Goal: Navigation & Orientation: Find specific page/section

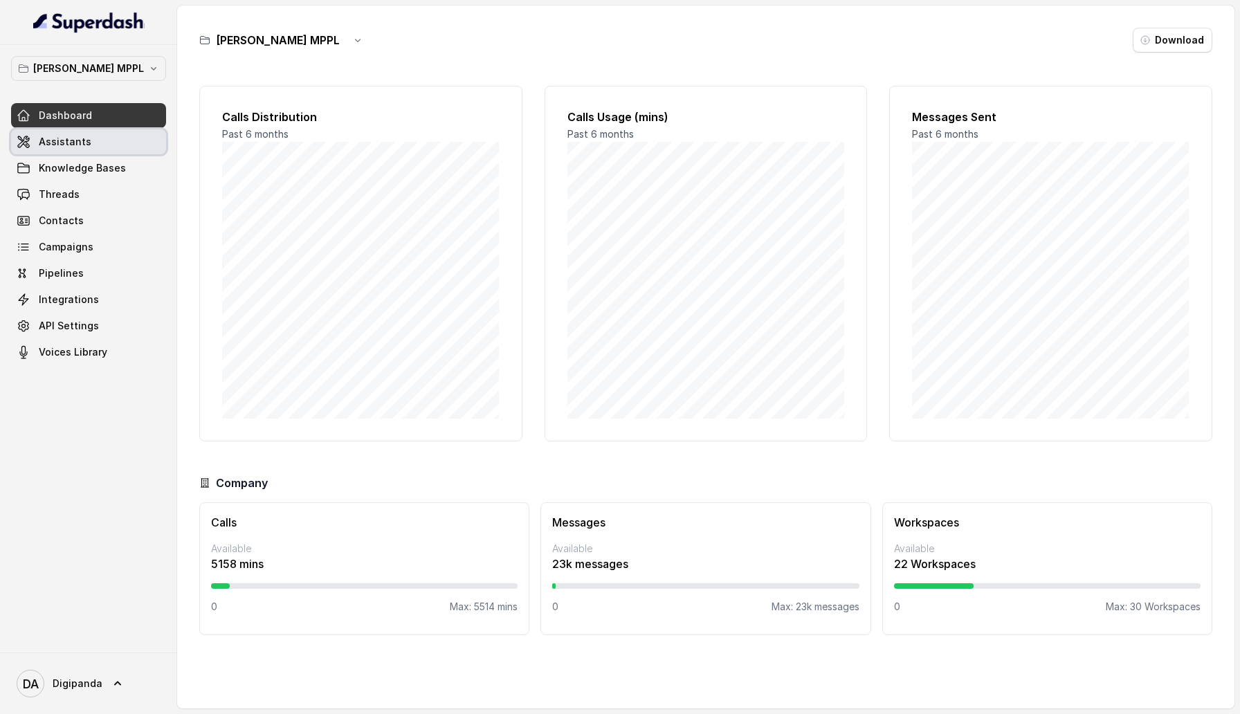
click at [131, 145] on link "Assistants" at bounding box center [88, 141] width 155 height 25
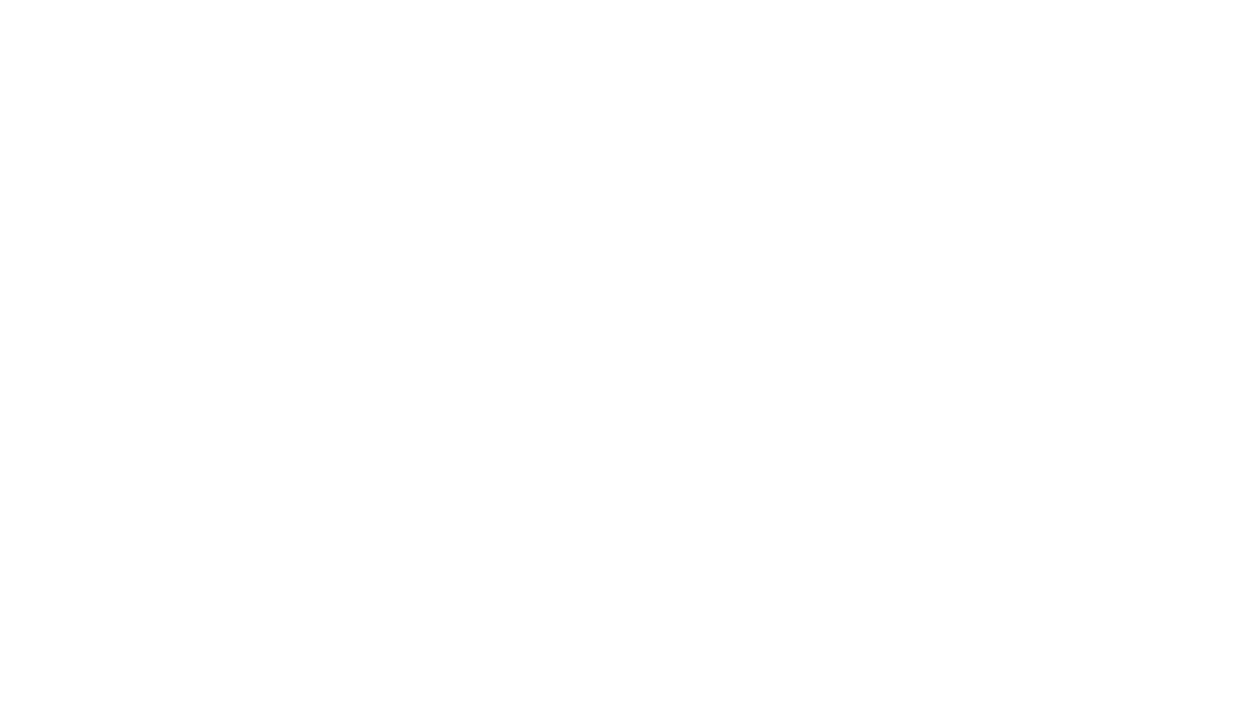
click at [499, 0] on html at bounding box center [620, 0] width 1240 height 0
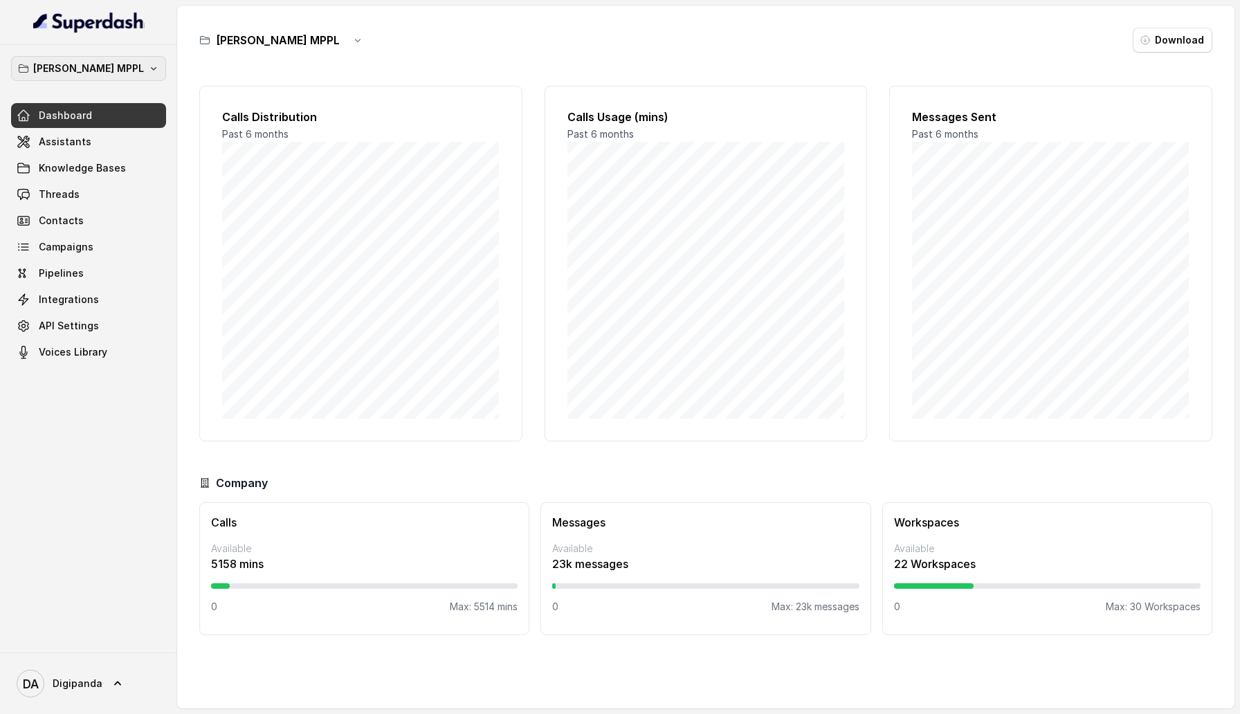
click at [148, 64] on icon "button" at bounding box center [153, 68] width 11 height 11
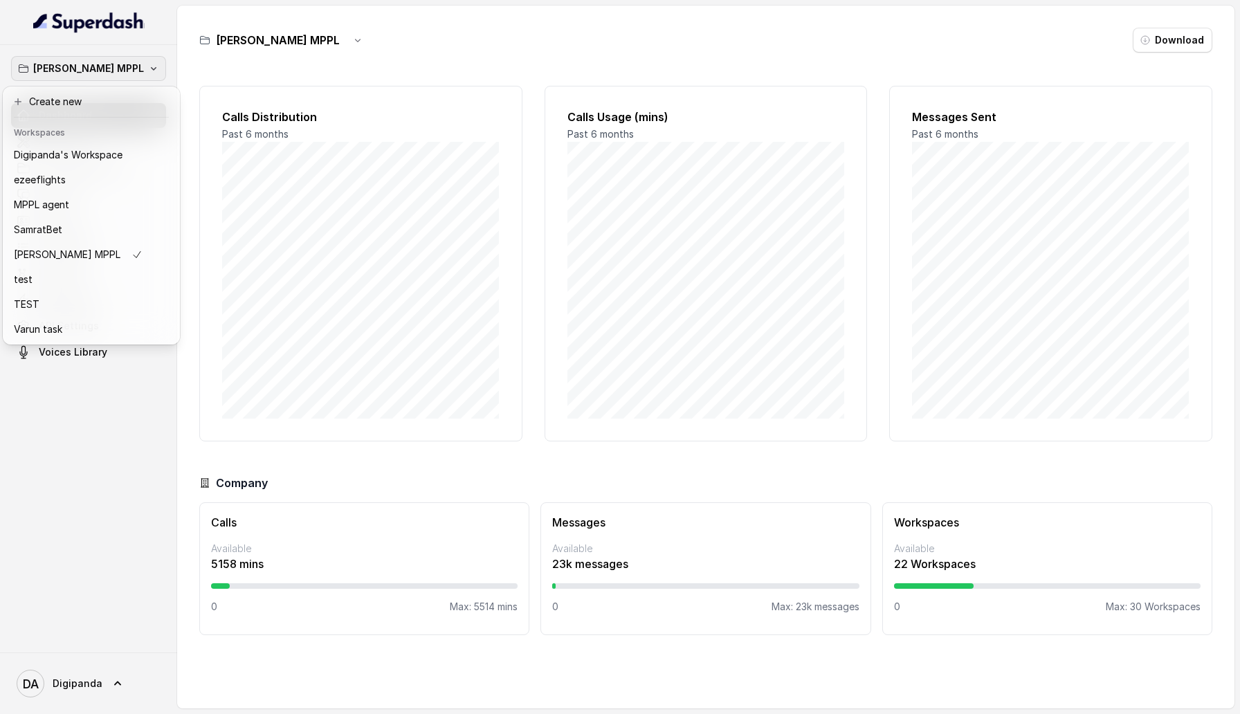
click at [353, 637] on div "[PERSON_NAME] MPPL Dashboard Assistants Knowledge Bases Threads Contacts Campai…" at bounding box center [620, 357] width 1240 height 714
